Goal: Obtain resource: Obtain resource

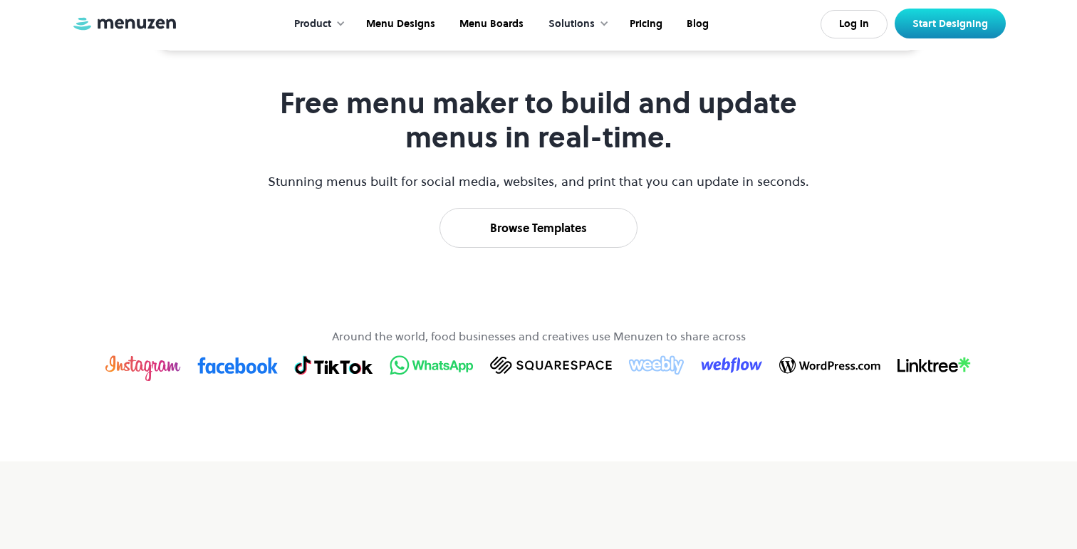
scroll to position [684, 0]
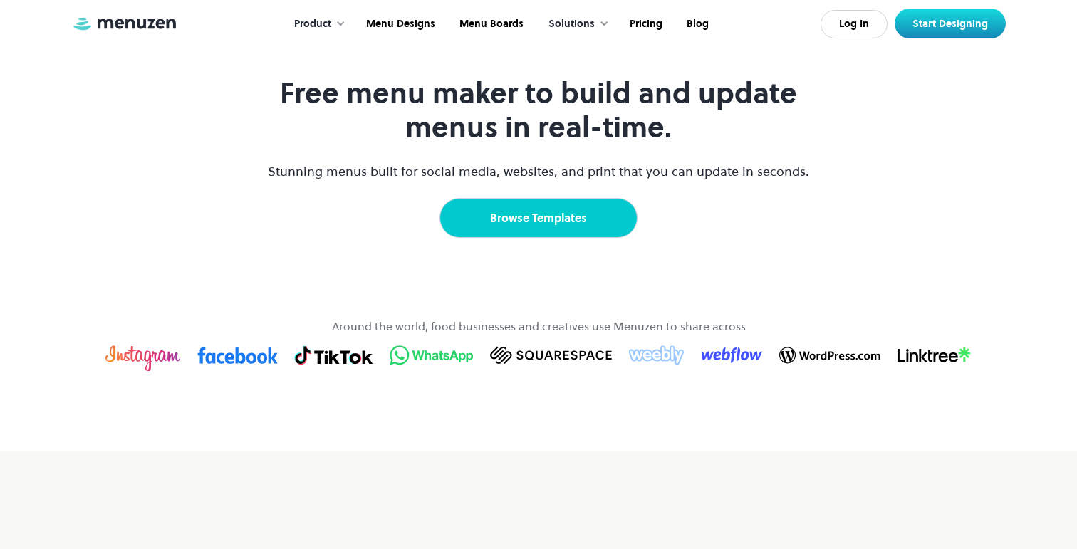
click at [510, 238] on link "Browse Templates" at bounding box center [539, 218] width 198 height 40
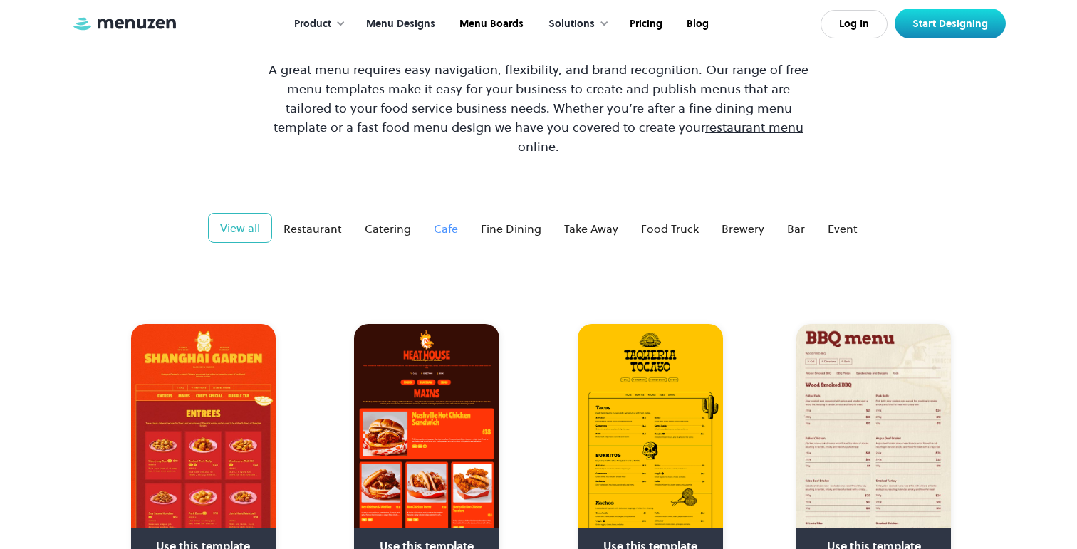
scroll to position [135, 0]
click at [454, 219] on div "Cafe" at bounding box center [446, 227] width 24 height 17
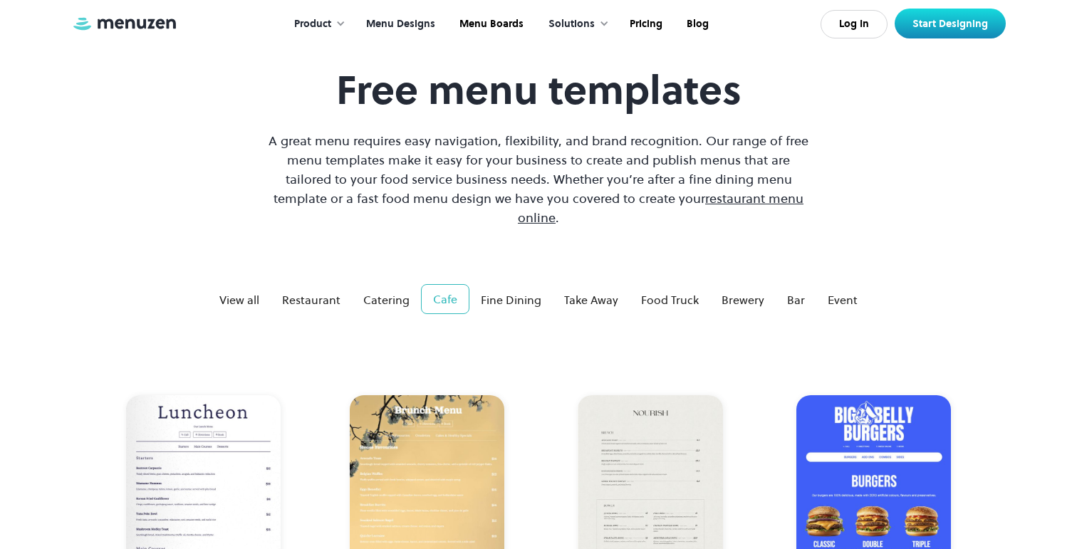
scroll to position [61, 0]
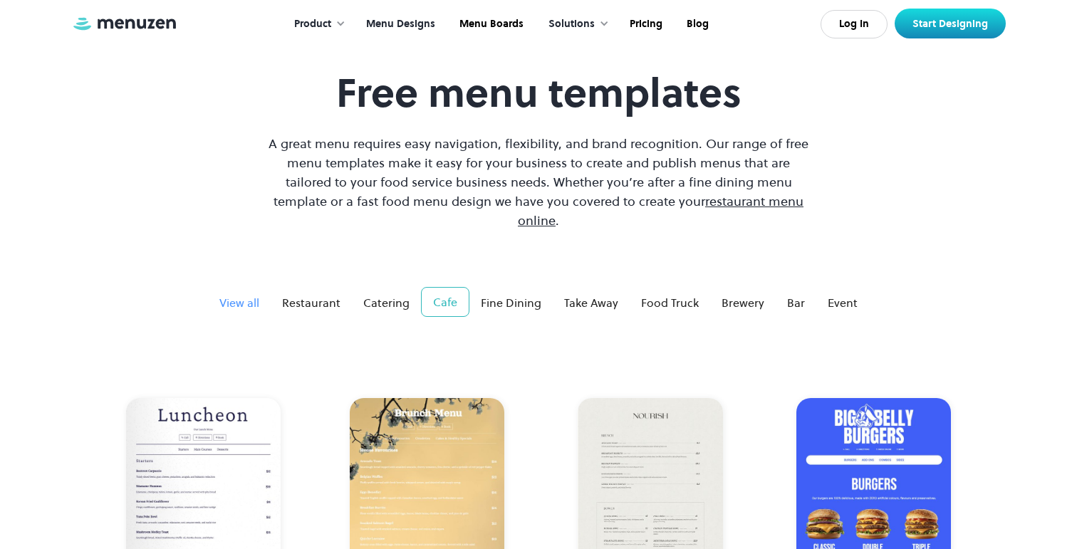
click at [245, 294] on div "View all" at bounding box center [239, 302] width 40 height 17
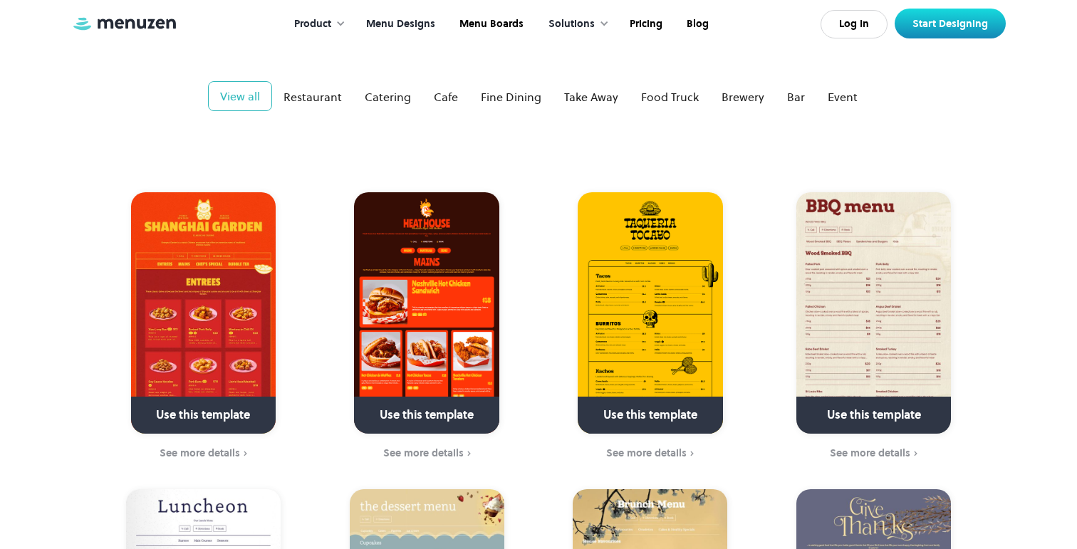
scroll to position [0, 0]
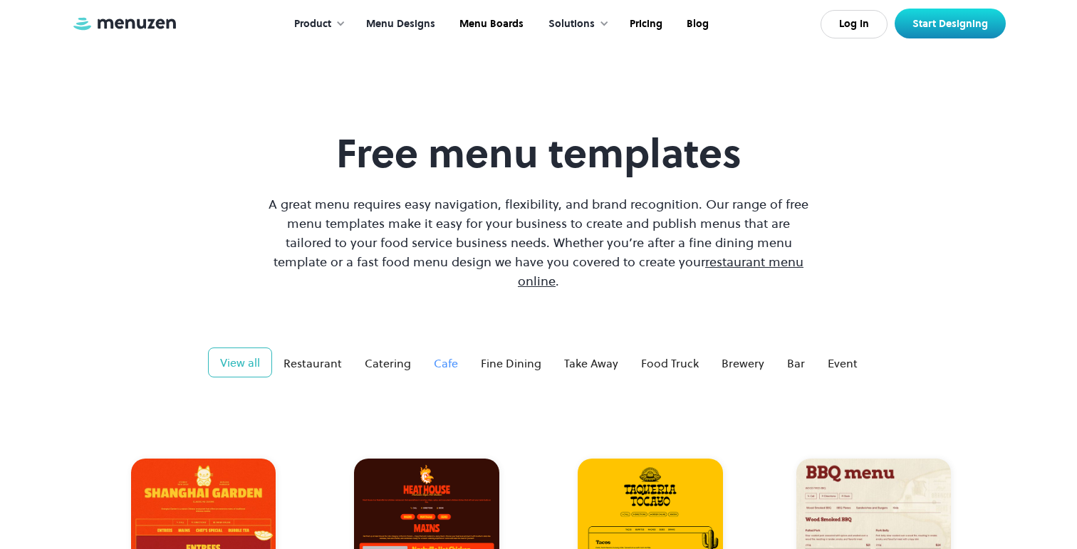
click at [443, 355] on div "Cafe" at bounding box center [446, 363] width 24 height 17
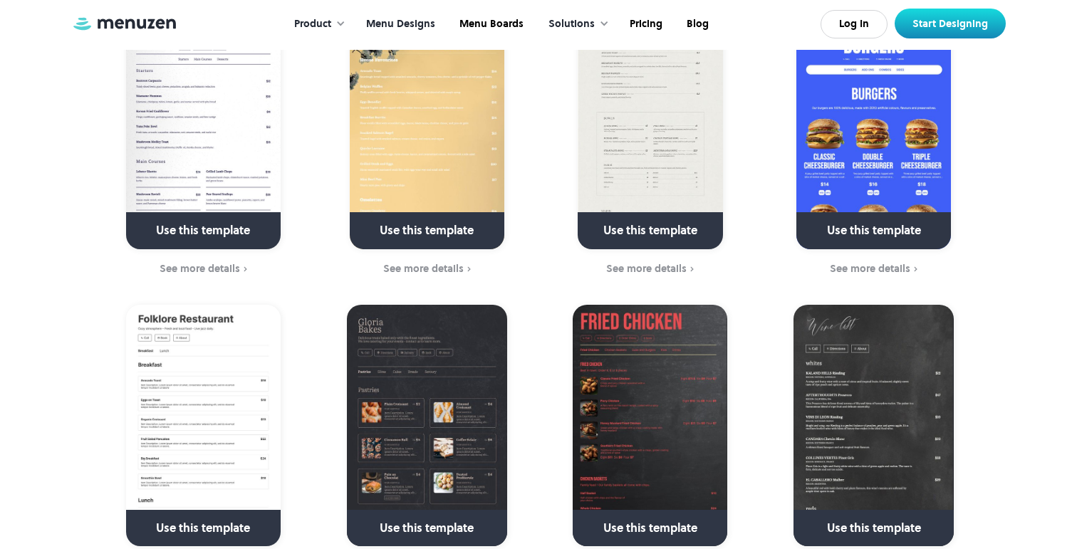
scroll to position [454, 0]
